Goal: Task Accomplishment & Management: Complete application form

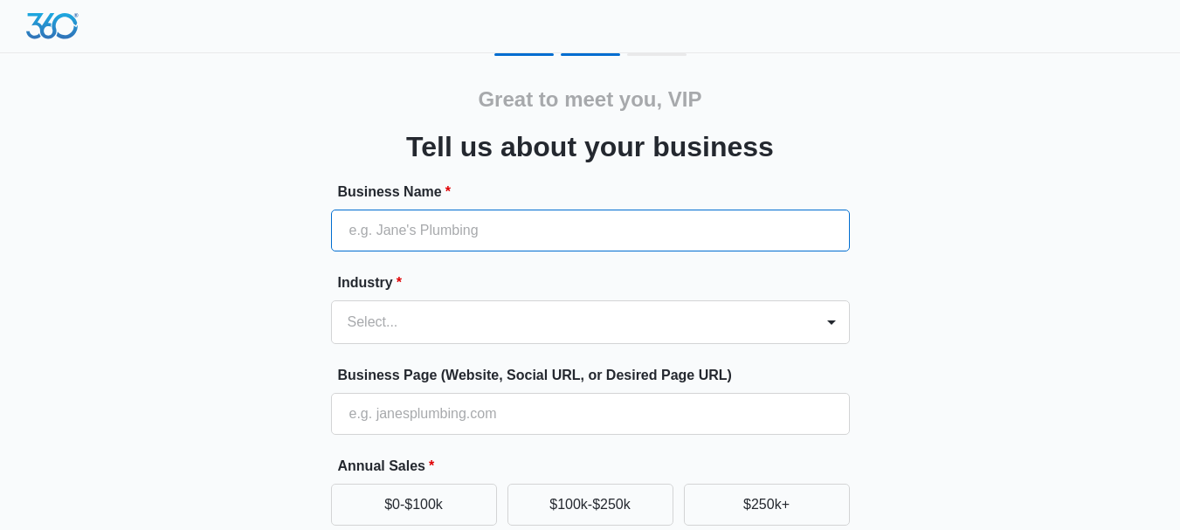
click at [410, 239] on input "Business Name *" at bounding box center [590, 231] width 519 height 42
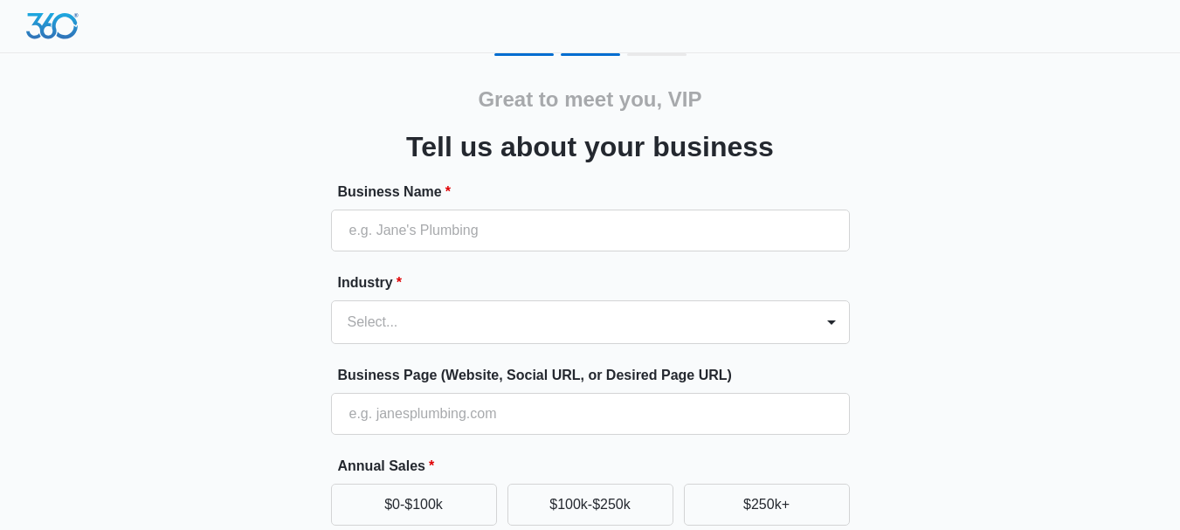
click at [156, 173] on div "Great to meet you, VIP Tell us about your business Business Name * Industry * S…" at bounding box center [590, 407] width 1048 height 708
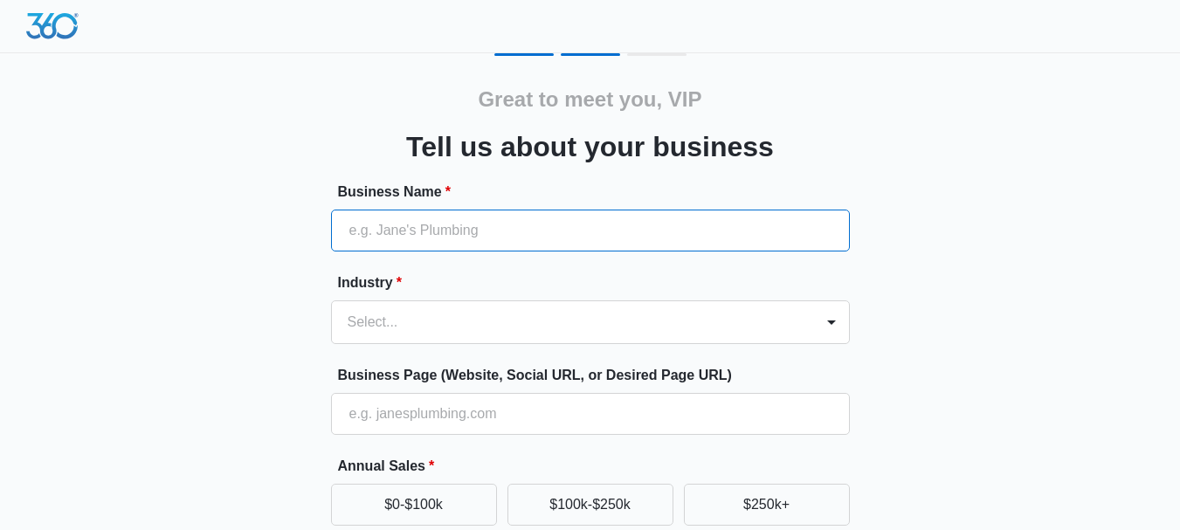
drag, startPoint x: 397, startPoint y: 222, endPoint x: 380, endPoint y: 246, distance: 30.1
click at [397, 222] on input "Business Name *" at bounding box center [590, 231] width 519 height 42
paste input "VIPRide4U Limousine"
type input "VIPRide4U Limousine"
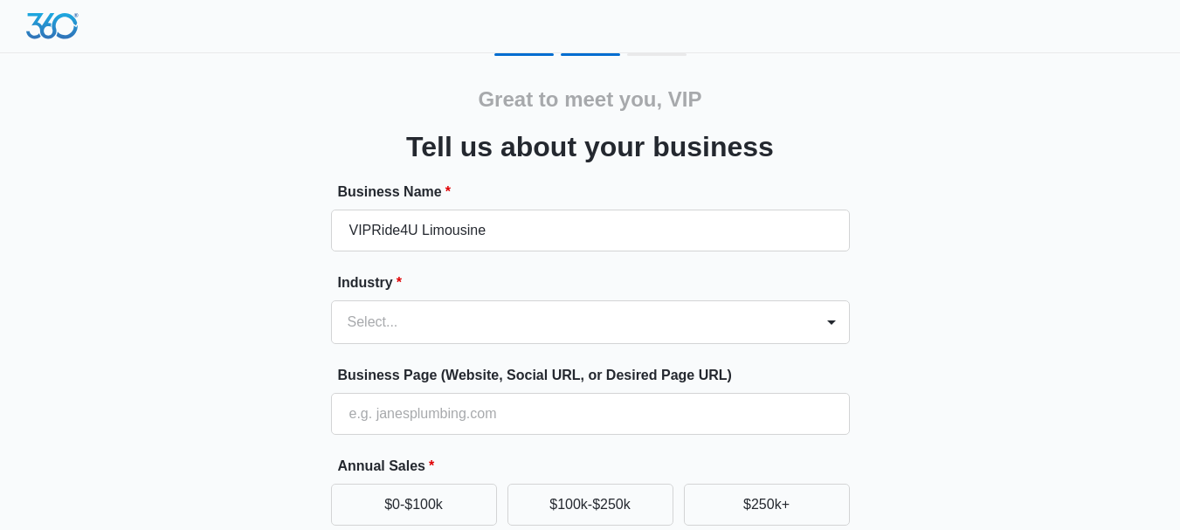
drag, startPoint x: 150, startPoint y: 314, endPoint x: 349, endPoint y: 358, distance: 203.0
click at [150, 314] on div "Great to meet you, VIP Tell us about your business Business Name * VIPRide4U Li…" at bounding box center [590, 407] width 1048 height 708
click at [469, 321] on div "Select..." at bounding box center [590, 322] width 519 height 44
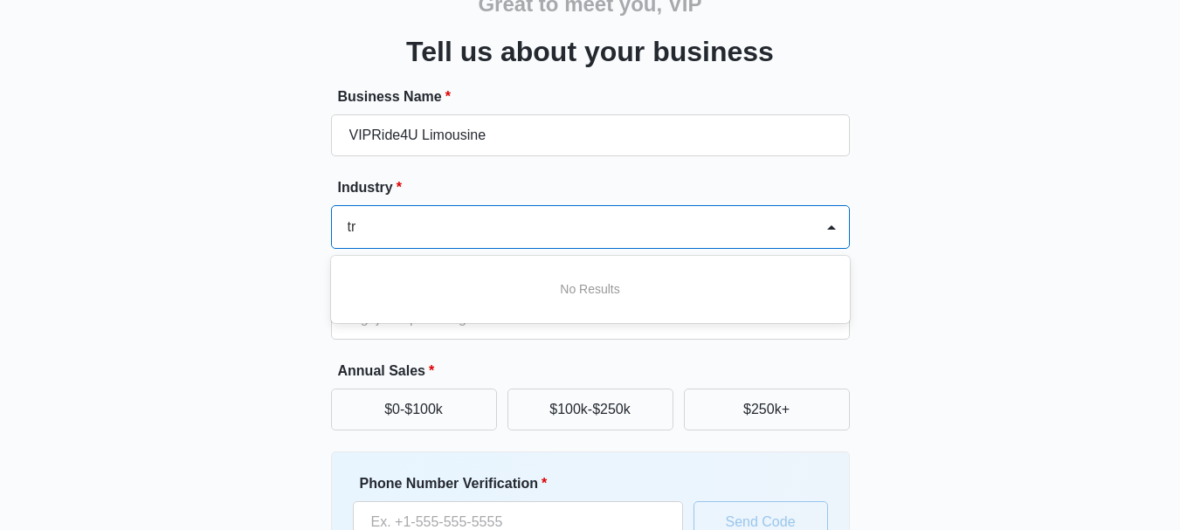
type input "t"
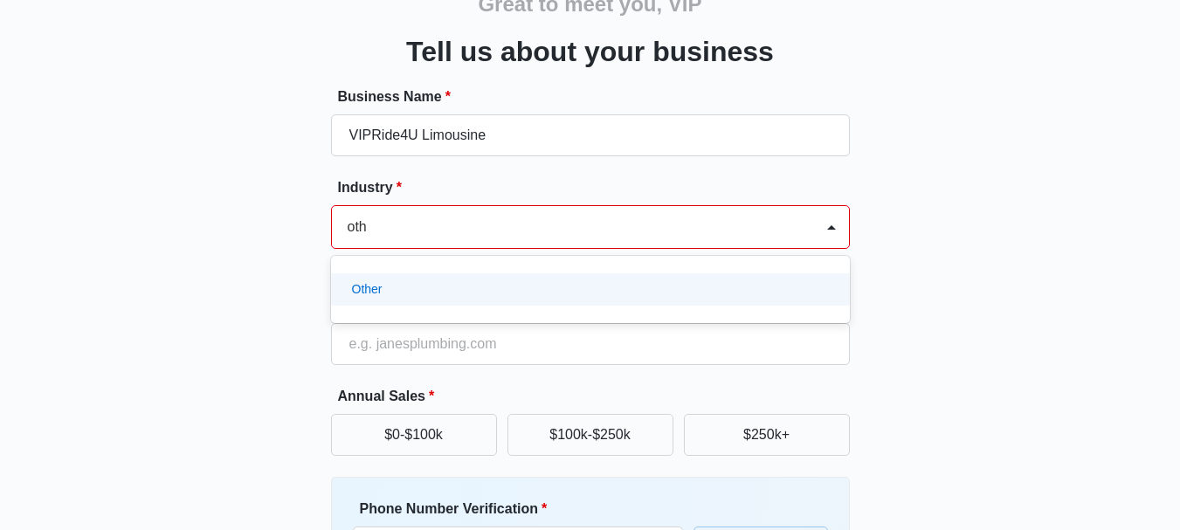
type input "othe"
click at [701, 286] on div "Other" at bounding box center [588, 289] width 473 height 18
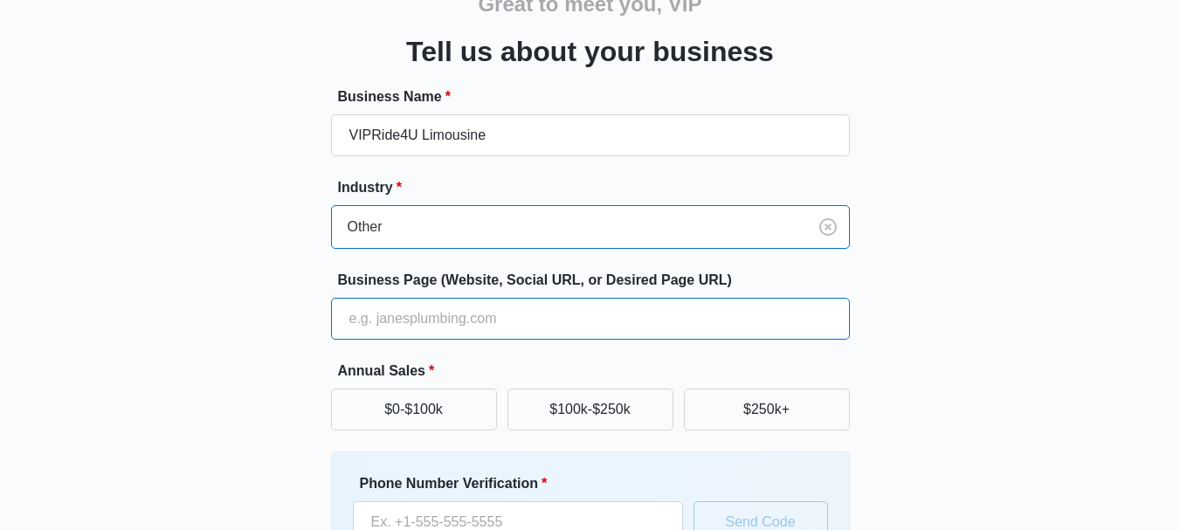
drag, startPoint x: 411, startPoint y: 325, endPoint x: 424, endPoint y: 336, distance: 17.3
click at [411, 325] on input "Business Page (Website, Social URL, or Desired Page URL)" at bounding box center [590, 319] width 519 height 42
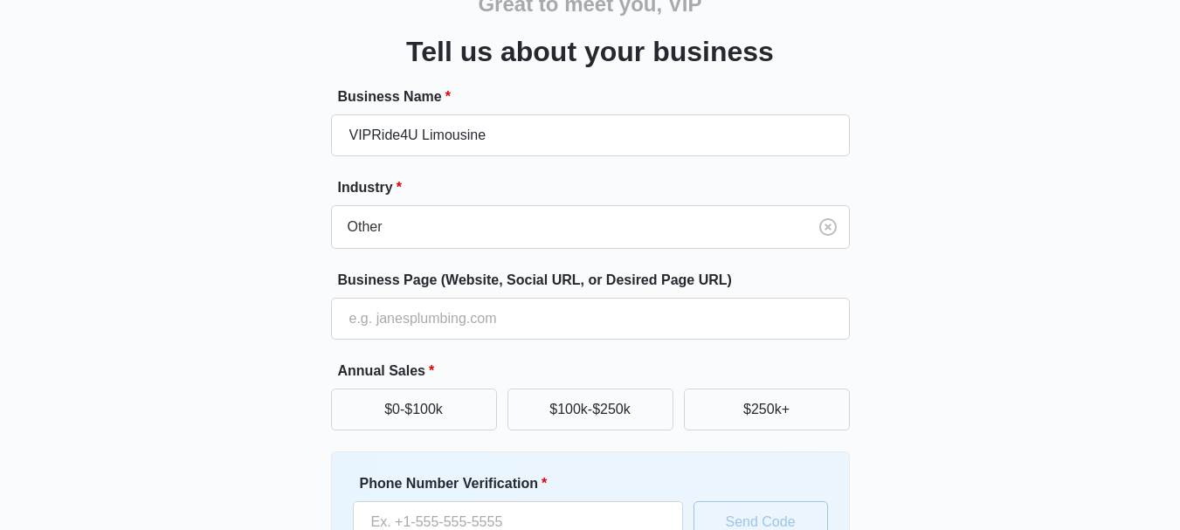
click at [919, 295] on div "Great to meet you, VIP Tell us about your business Business Name * VIPRide4U Li…" at bounding box center [590, 312] width 1048 height 708
click at [218, 295] on div "Great to meet you, VIP Tell us about your business Business Name * VIPRide4U Li…" at bounding box center [590, 312] width 1048 height 708
click at [370, 319] on input "Business Page (Website, Social URL, or Desired Page URL)" at bounding box center [590, 319] width 519 height 42
paste input "https://www.limoserviceinsandiego.com/"
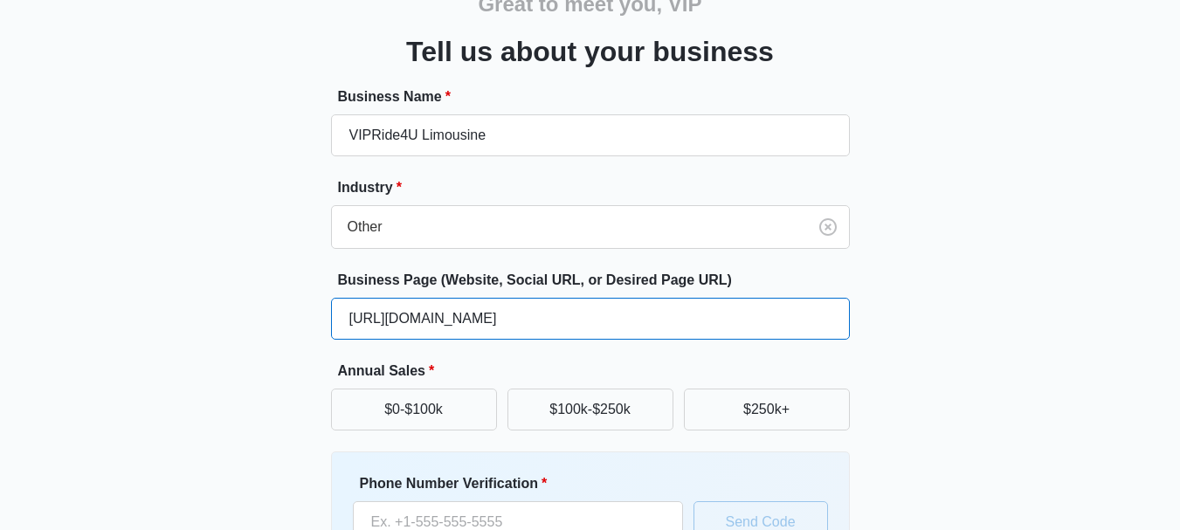
type input "https://www.limoserviceinsandiego.com/"
click at [198, 366] on div "Great to meet you, VIP Tell us about your business Business Name * VIPRide4U Li…" at bounding box center [590, 312] width 1048 height 708
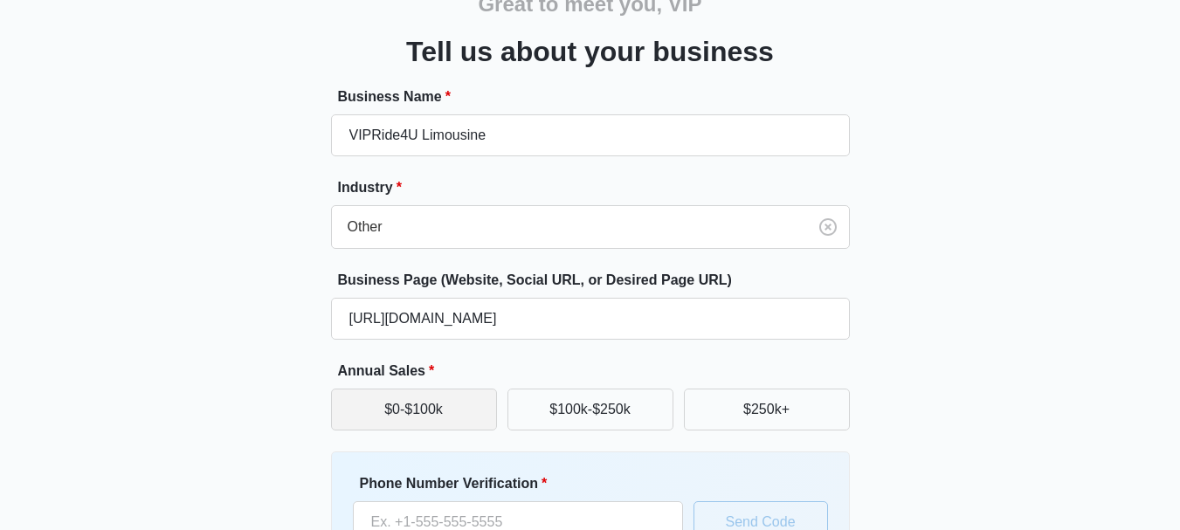
click at [420, 423] on button "$0-$100k" at bounding box center [414, 410] width 166 height 42
click at [135, 402] on div "Great to meet you, VIP Tell us about your business Business Name * VIPRide4U Li…" at bounding box center [590, 312] width 1048 height 708
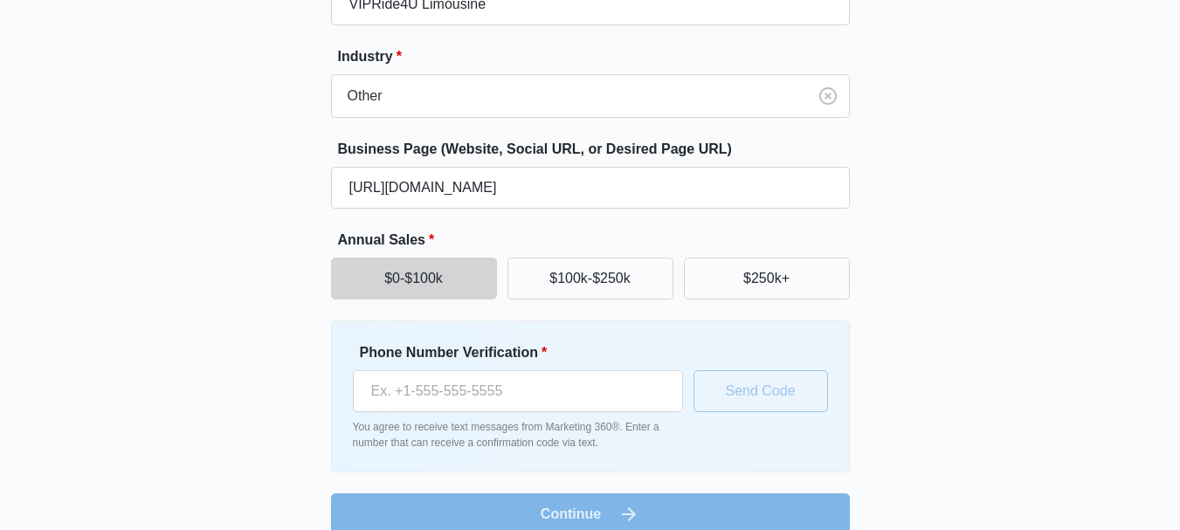
scroll to position [165, 0]
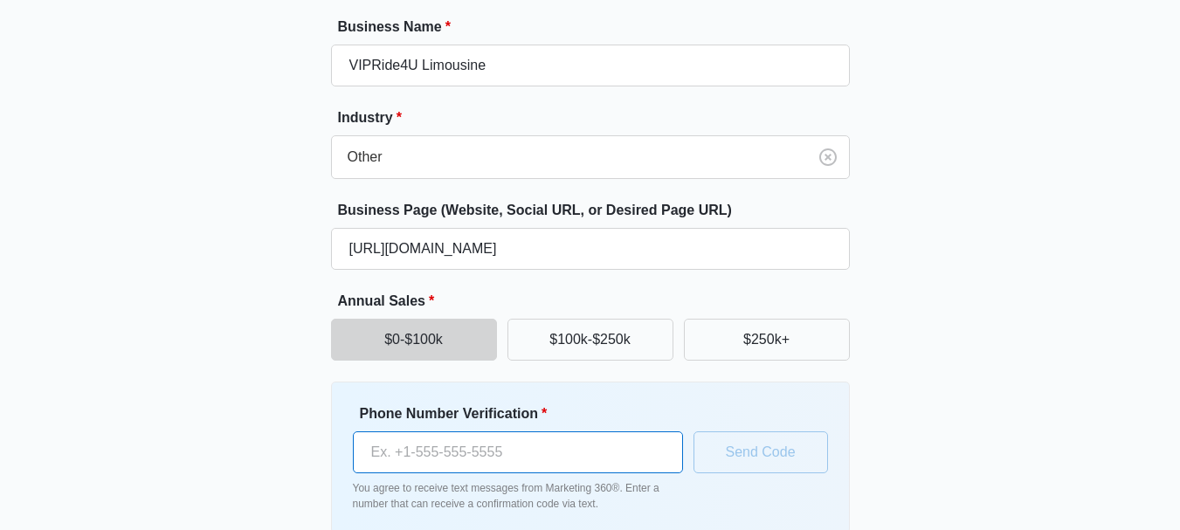
click at [549, 458] on input "Phone Number Verification *" at bounding box center [518, 452] width 330 height 42
click at [158, 406] on div "Great to meet you, VIP Tell us about your business Business Name * VIPRide4U Li…" at bounding box center [590, 242] width 1048 height 708
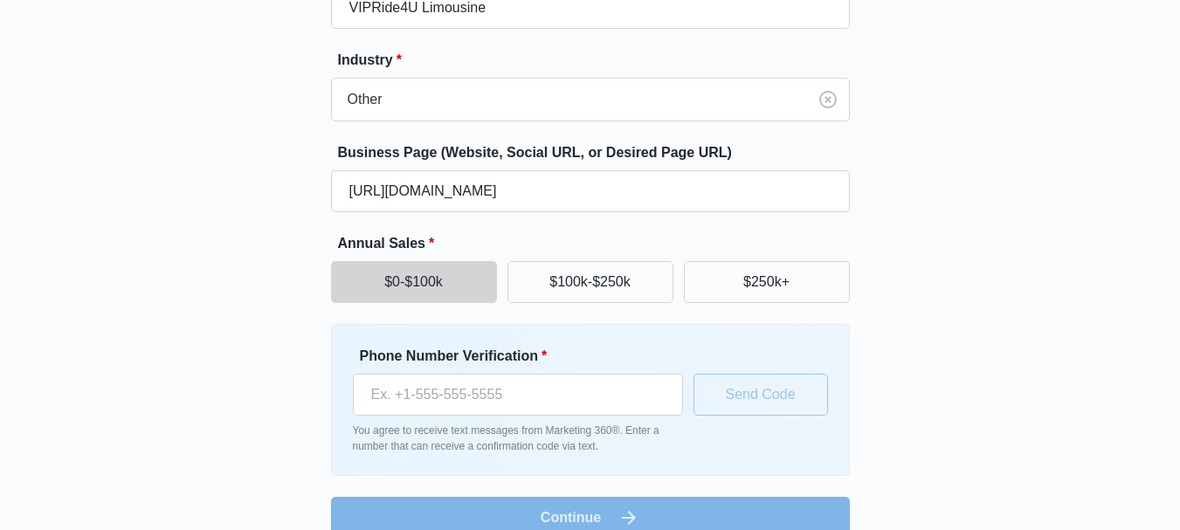
scroll to position [252, 0]
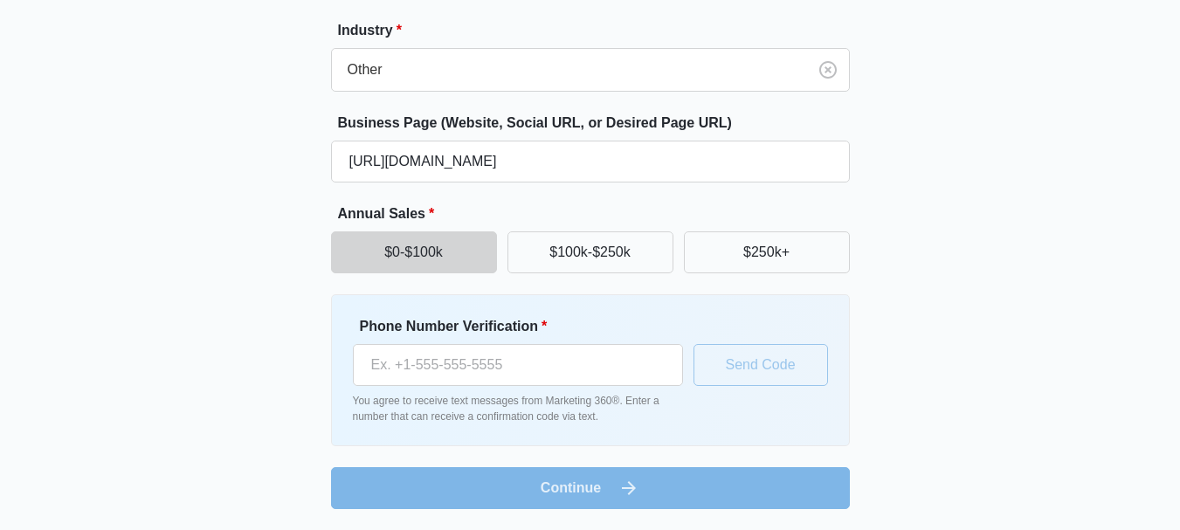
click at [613, 274] on form "Business Name * VIPRide4U Limousine Industry * Other Business Page (Website, So…" at bounding box center [590, 219] width 519 height 580
click at [949, 262] on div "Great to meet you, VIP Tell us about your business Business Name * VIPRide4U Li…" at bounding box center [590, 155] width 1048 height 708
click at [883, 288] on div "Great to meet you, VIP Tell us about your business Business Name * VIPRide4U Li…" at bounding box center [590, 155] width 1048 height 708
click at [464, 383] on input "Phone Number Verification *" at bounding box center [518, 365] width 330 height 42
click at [187, 379] on div "Great to meet you, VIP Tell us about your business Business Name * VIPRide4U Li…" at bounding box center [590, 155] width 1048 height 708
